Goal: Task Accomplishment & Management: Use online tool/utility

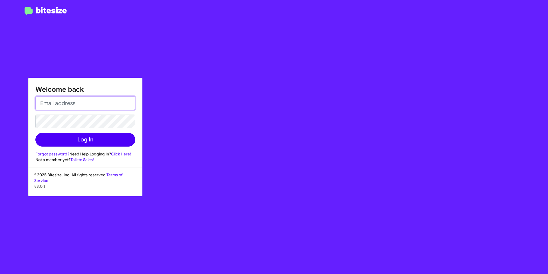
type input "[PERSON_NAME][EMAIL_ADDRESS][DOMAIN_NAME]"
click at [107, 137] on button "Log In" at bounding box center [85, 140] width 100 height 14
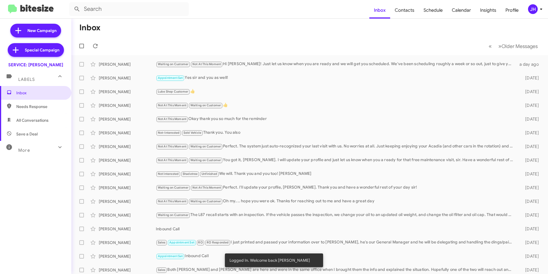
click at [531, 10] on div "JH" at bounding box center [533, 9] width 10 height 10
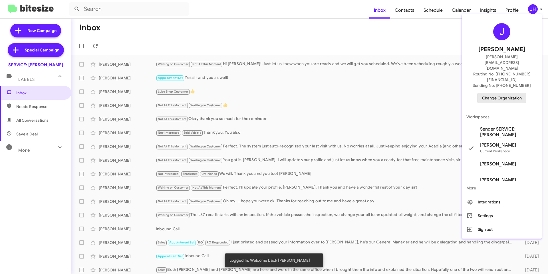
click at [490, 93] on span "Change Organization" at bounding box center [502, 98] width 40 height 10
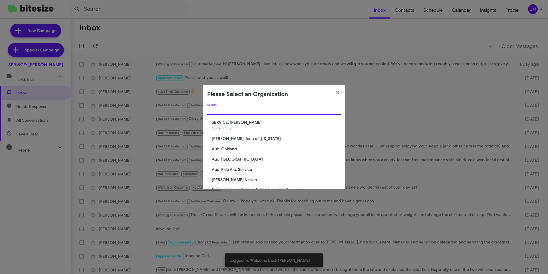
click at [260, 110] on input "Search" at bounding box center [274, 110] width 134 height 5
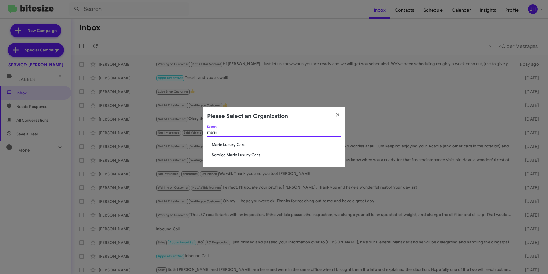
type input "marin"
click at [234, 145] on span "Marin Luxury Cars" at bounding box center [276, 144] width 129 height 6
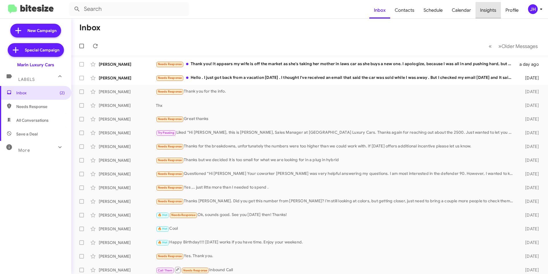
click at [489, 13] on span "Insights" at bounding box center [487, 10] width 25 height 17
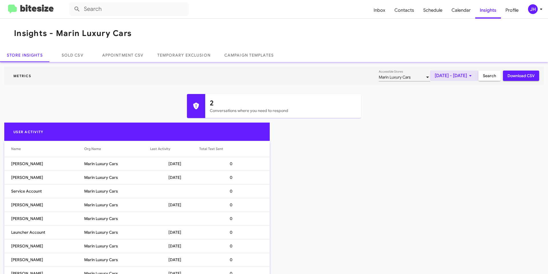
click at [454, 78] on span "[DATE] - [DATE]" at bounding box center [453, 75] width 39 height 10
click at [456, 100] on button "Previous month" at bounding box center [455, 94] width 11 height 11
click at [452, 125] on div "1" at bounding box center [454, 121] width 10 height 10
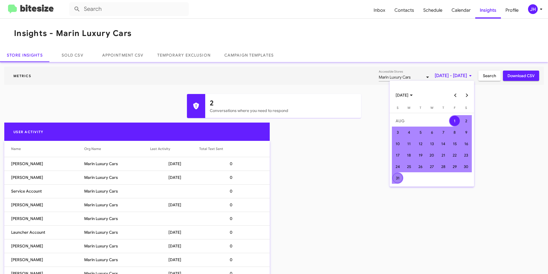
click at [394, 179] on div "31" at bounding box center [397, 178] width 10 height 10
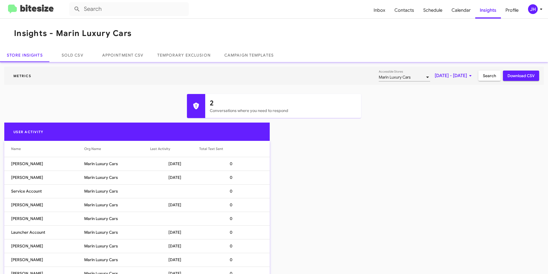
click at [488, 72] on span "Search" at bounding box center [489, 75] width 13 height 10
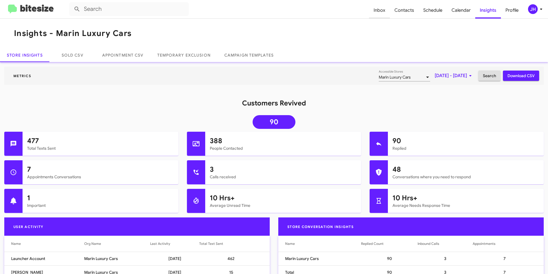
click at [382, 11] on span "Inbox" at bounding box center [379, 10] width 21 height 17
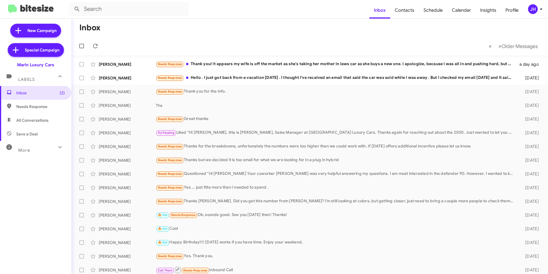
click at [530, 11] on div "JH" at bounding box center [533, 9] width 10 height 10
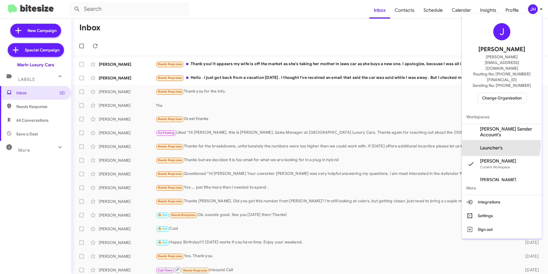
click at [500, 145] on span "Launcher's" at bounding box center [491, 148] width 23 height 6
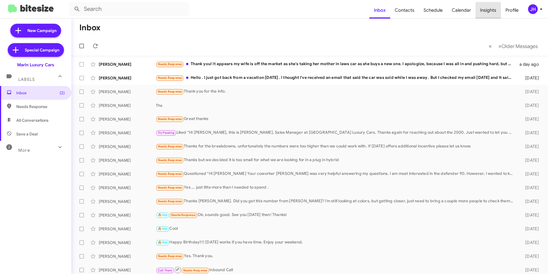
click at [483, 14] on span "Insights" at bounding box center [487, 10] width 25 height 17
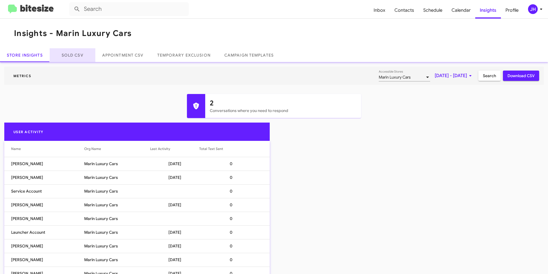
click at [79, 58] on link "Sold CSV" at bounding box center [73, 55] width 46 height 14
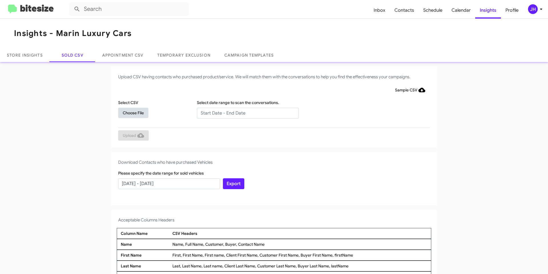
click at [140, 114] on span "Choose File" at bounding box center [133, 113] width 21 height 10
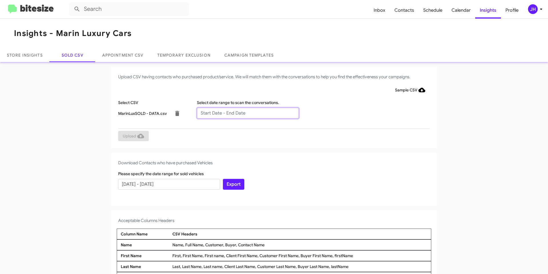
click at [222, 109] on input "text" at bounding box center [248, 113] width 102 height 11
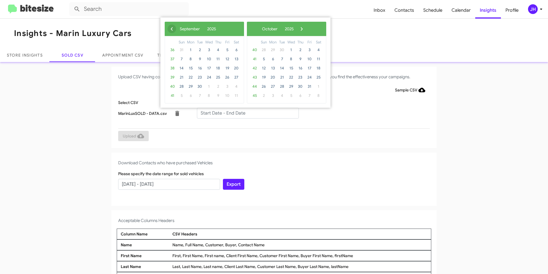
click at [169, 31] on span "‹" at bounding box center [171, 29] width 9 height 9
click at [183, 88] on span "27" at bounding box center [181, 86] width 9 height 9
click at [303, 29] on span "›" at bounding box center [299, 29] width 9 height 9
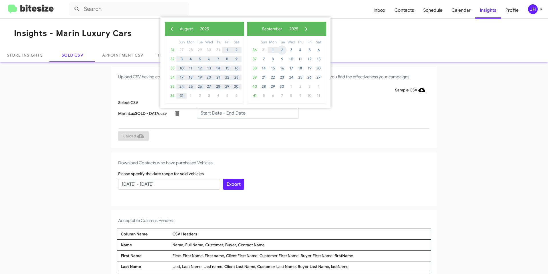
click at [281, 52] on span "2" at bounding box center [281, 49] width 9 height 9
type input "07/27/2025 - 09/02/2025"
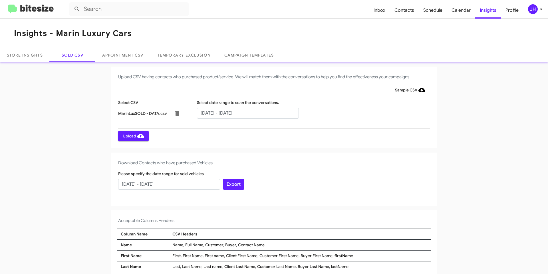
click at [131, 136] on span "Upload" at bounding box center [133, 136] width 21 height 10
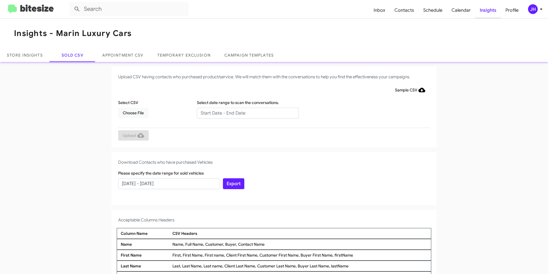
click at [483, 13] on span "Insights" at bounding box center [488, 10] width 26 height 17
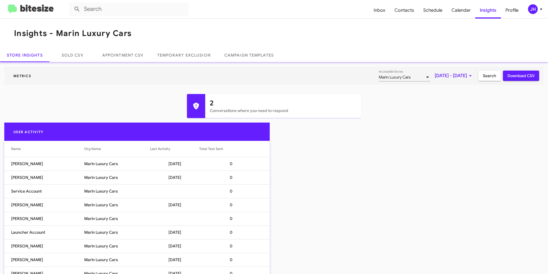
click at [434, 77] on span "[DATE] - [DATE]" at bounding box center [453, 75] width 39 height 10
click at [452, 93] on button "Previous month" at bounding box center [455, 94] width 11 height 11
click at [450, 118] on td "1" at bounding box center [454, 120] width 11 height 11
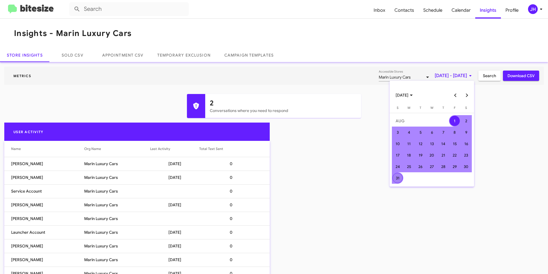
click at [397, 177] on div "31" at bounding box center [397, 178] width 10 height 10
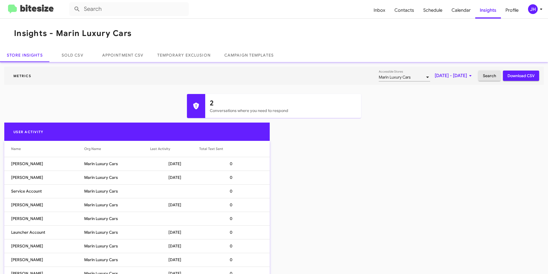
click at [494, 74] on button "Search" at bounding box center [489, 75] width 22 height 10
